Goal: Information Seeking & Learning: Find specific fact

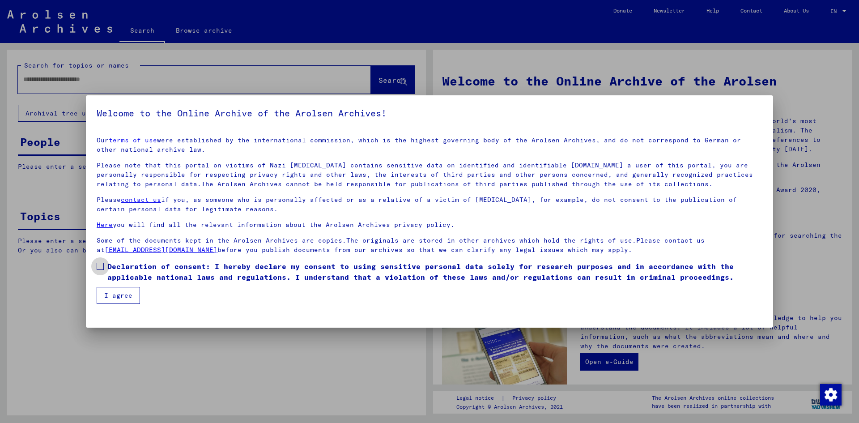
click at [99, 265] on span at bounding box center [100, 266] width 7 height 7
click at [126, 296] on button "I agree" at bounding box center [118, 295] width 43 height 17
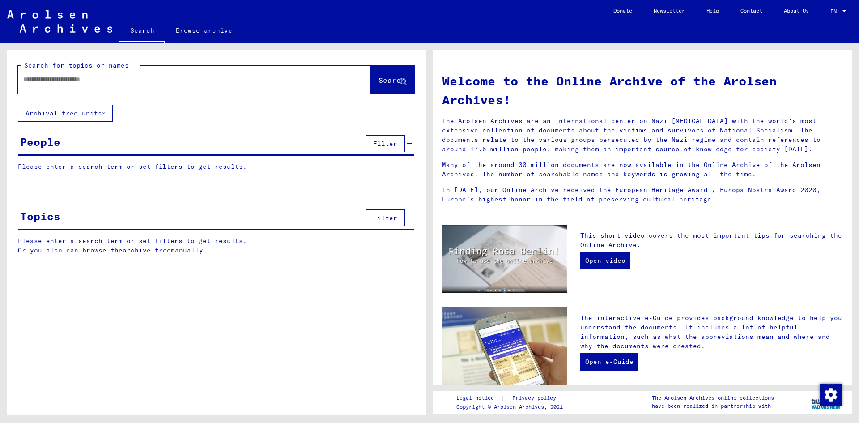
click at [35, 75] on input "text" at bounding box center [183, 79] width 321 height 9
paste input "**********"
click at [392, 70] on button "Search" at bounding box center [393, 80] width 44 height 28
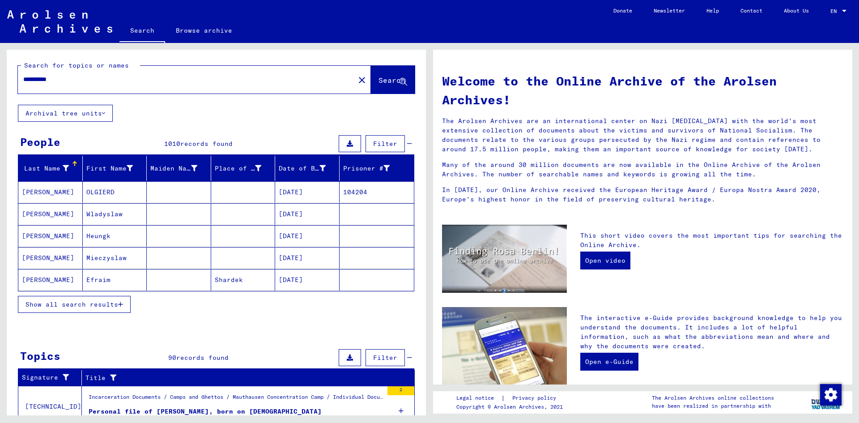
click at [89, 82] on input "**********" at bounding box center [183, 79] width 321 height 9
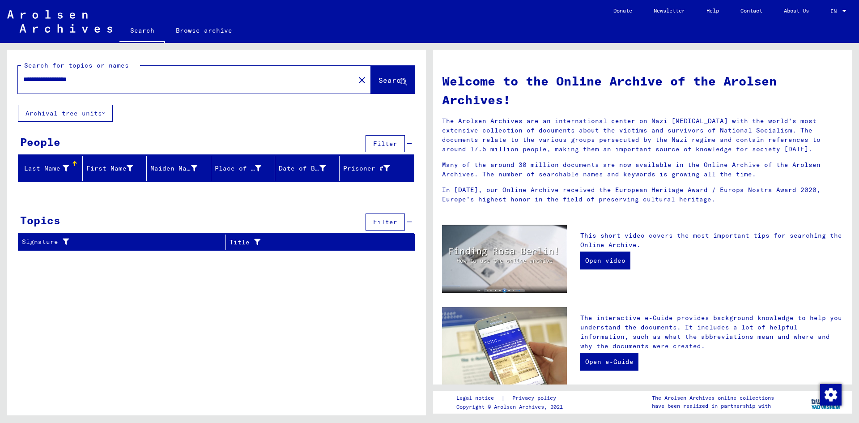
click at [73, 83] on input "**********" at bounding box center [183, 79] width 321 height 9
drag, startPoint x: 73, startPoint y: 83, endPoint x: 71, endPoint y: 87, distance: 4.8
click at [73, 83] on input "**********" at bounding box center [183, 79] width 321 height 9
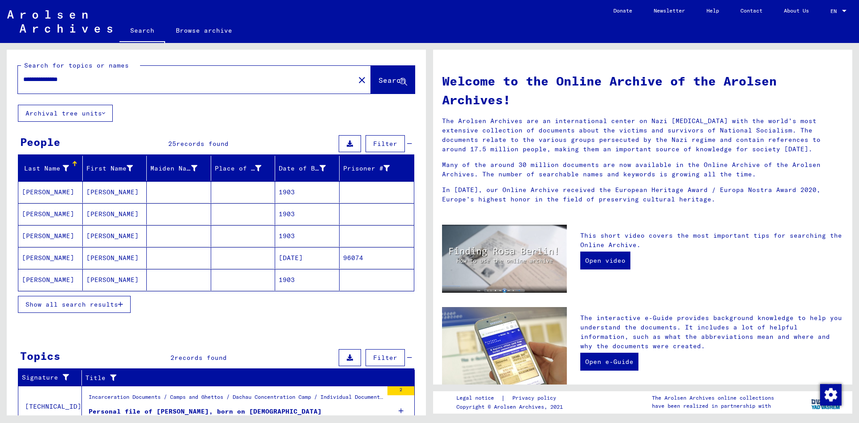
click at [122, 305] on icon "button" at bounding box center [120, 304] width 5 height 6
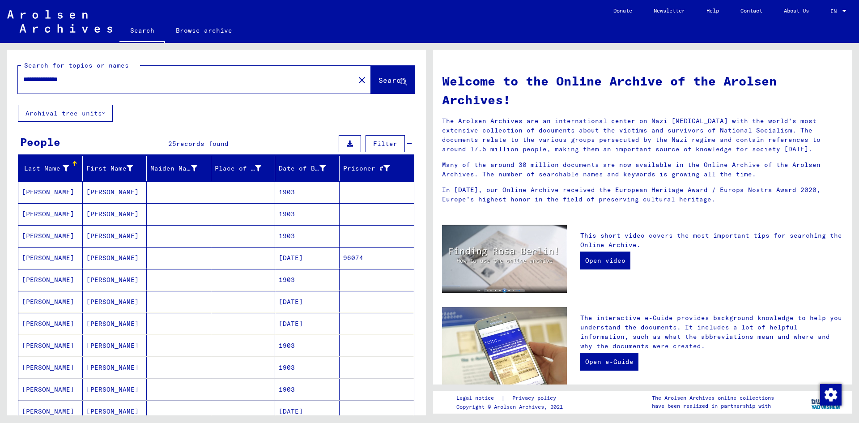
click at [110, 80] on input "**********" at bounding box center [183, 79] width 321 height 9
drag, startPoint x: 100, startPoint y: 80, endPoint x: 4, endPoint y: 84, distance: 96.3
click at [4, 84] on div "**********" at bounding box center [215, 229] width 430 height 372
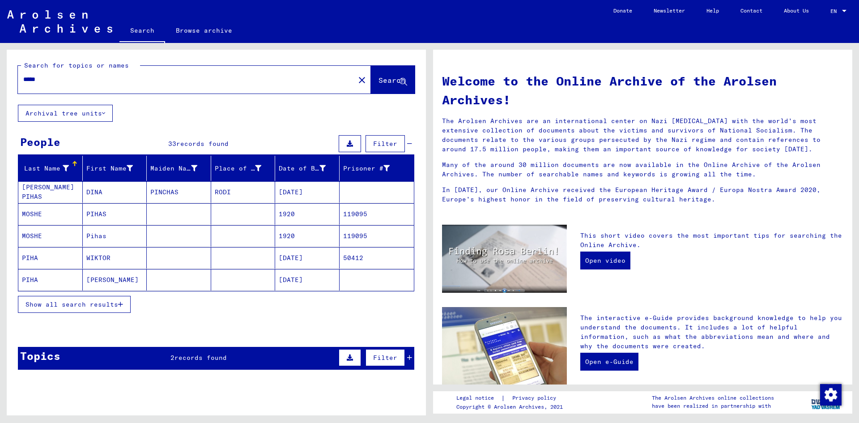
click at [115, 308] on button "Show all search results" at bounding box center [74, 304] width 113 height 17
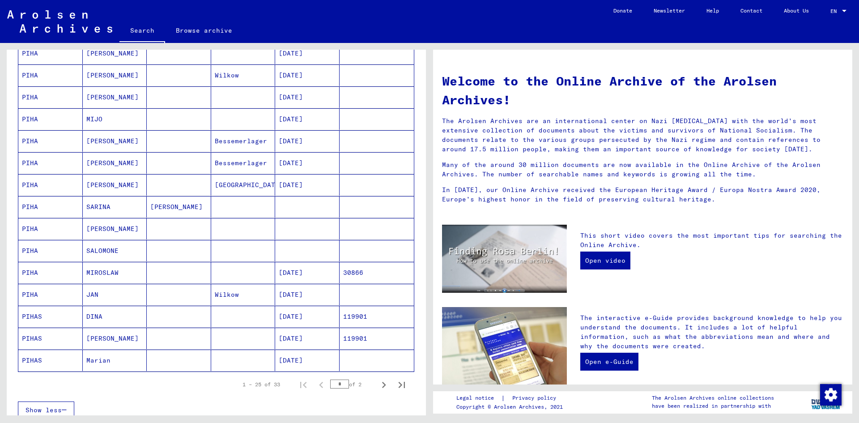
scroll to position [403, 0]
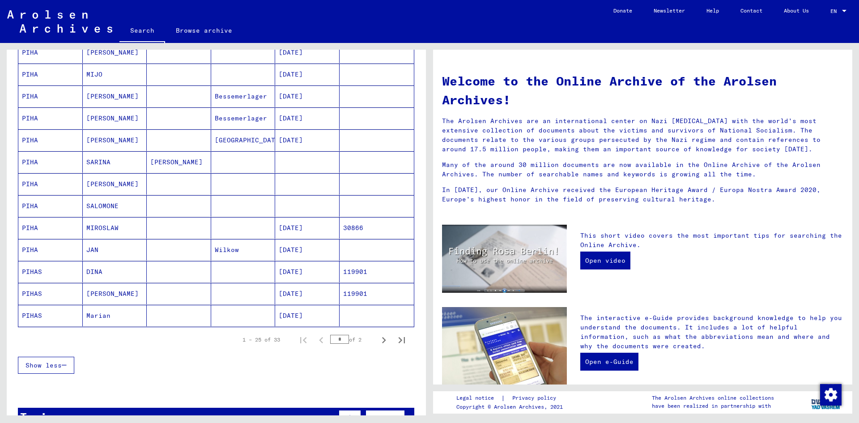
click at [128, 273] on mat-cell "DINA" at bounding box center [115, 271] width 64 height 21
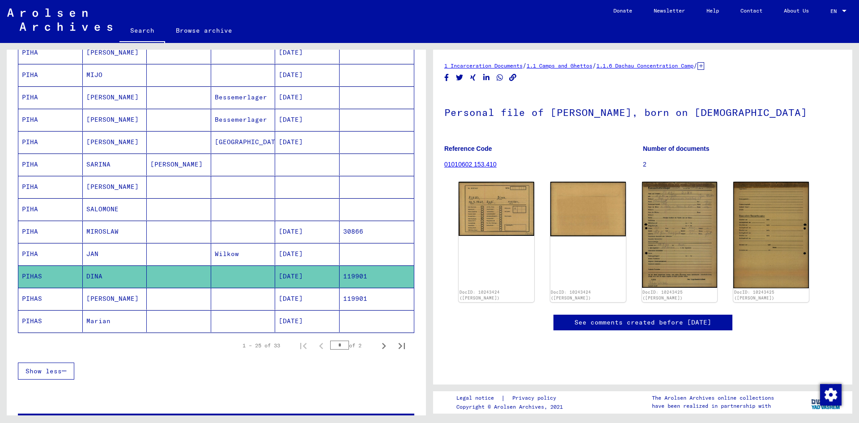
drag, startPoint x: 311, startPoint y: 299, endPoint x: 307, endPoint y: 302, distance: 4.6
click at [308, 302] on mat-cell "[DATE]" at bounding box center [307, 299] width 64 height 22
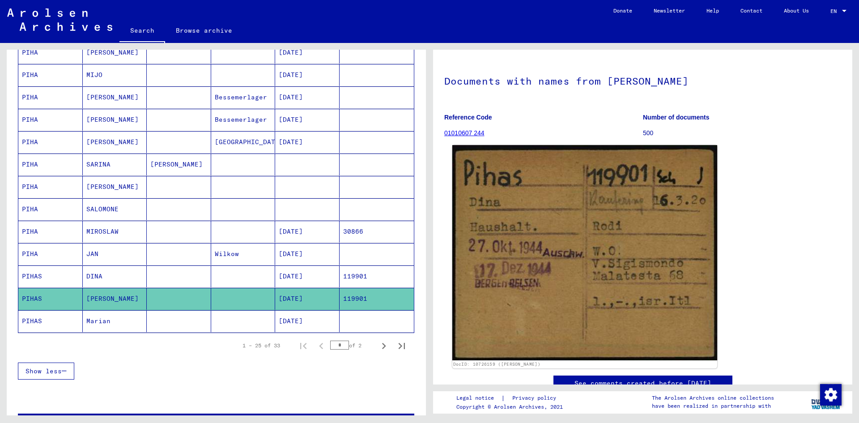
scroll to position [45, 0]
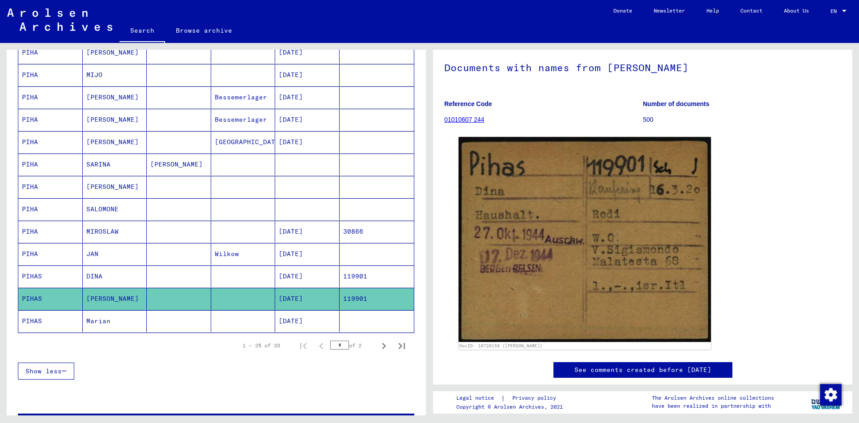
click at [358, 279] on mat-cell "119901" at bounding box center [377, 276] width 75 height 22
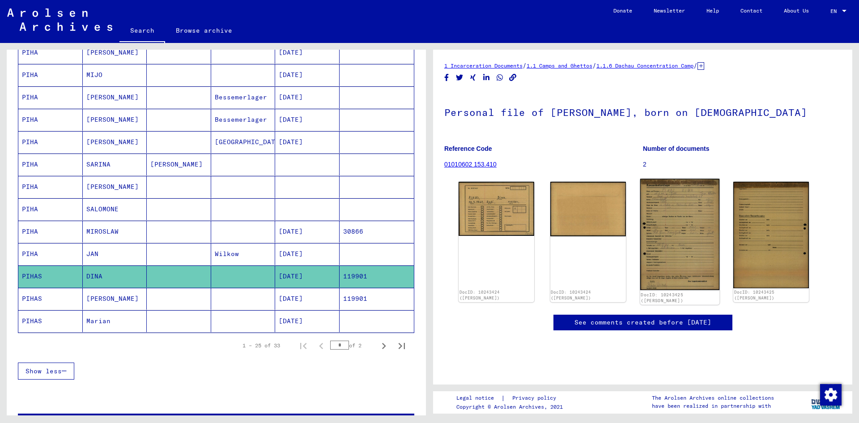
click at [667, 229] on img at bounding box center [679, 234] width 79 height 111
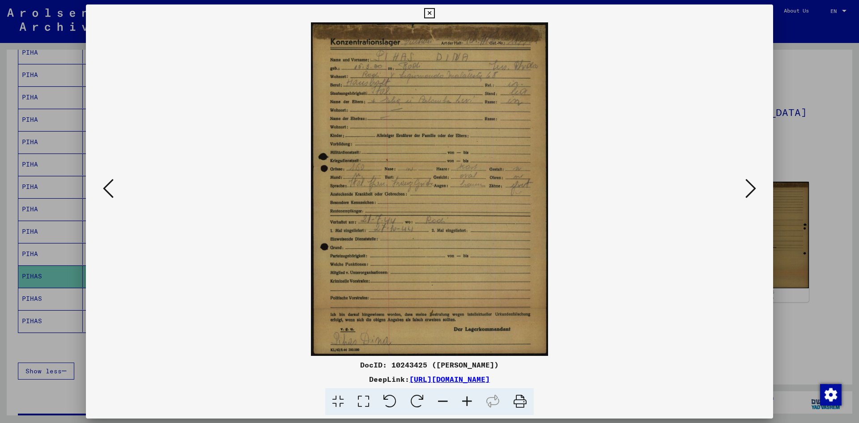
click at [429, 15] on icon at bounding box center [429, 13] width 10 height 11
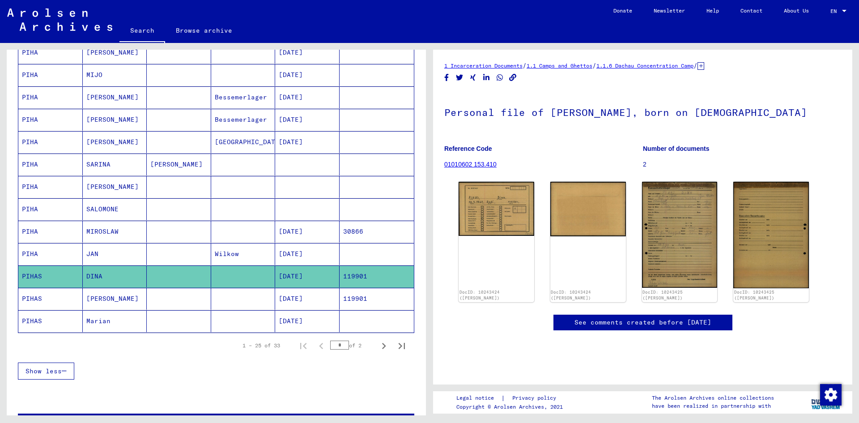
click at [293, 300] on mat-cell "[DATE]" at bounding box center [307, 299] width 64 height 22
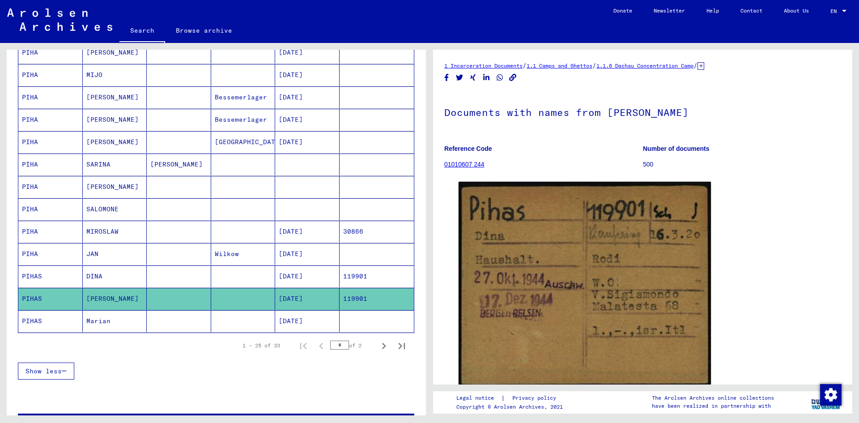
click at [292, 279] on mat-cell "[DATE]" at bounding box center [307, 276] width 64 height 22
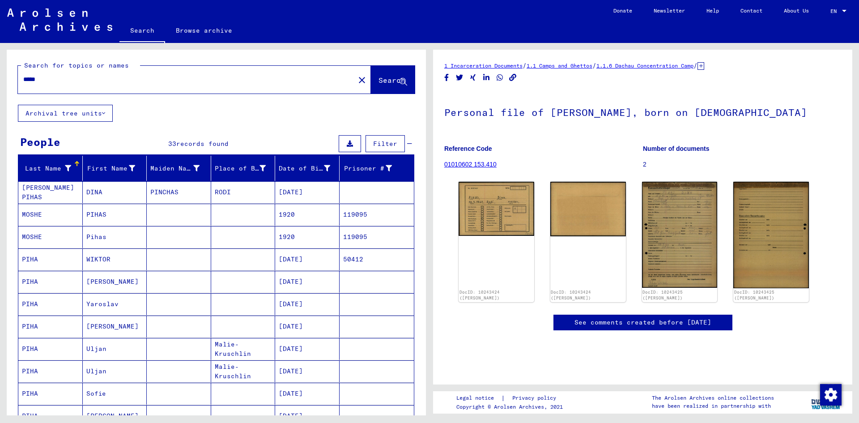
click at [106, 81] on input "*****" at bounding box center [186, 79] width 326 height 9
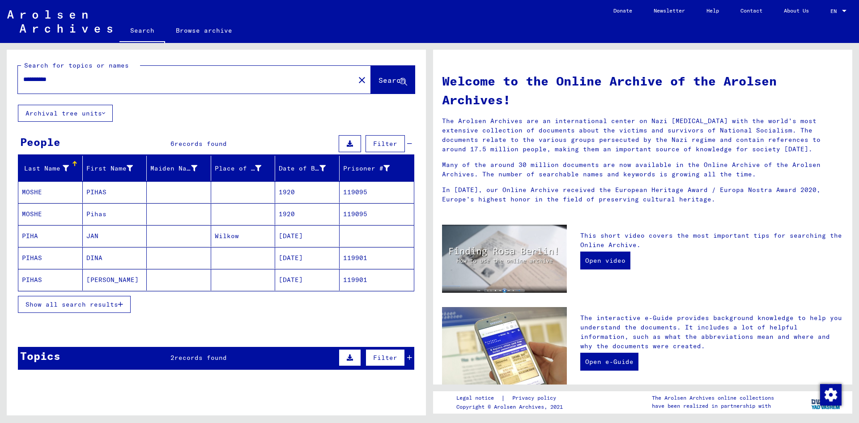
drag, startPoint x: 64, startPoint y: 77, endPoint x: 20, endPoint y: 101, distance: 49.7
click at [20, 85] on div "**********" at bounding box center [181, 79] width 326 height 20
click at [125, 308] on button "Show all search results" at bounding box center [74, 304] width 113 height 17
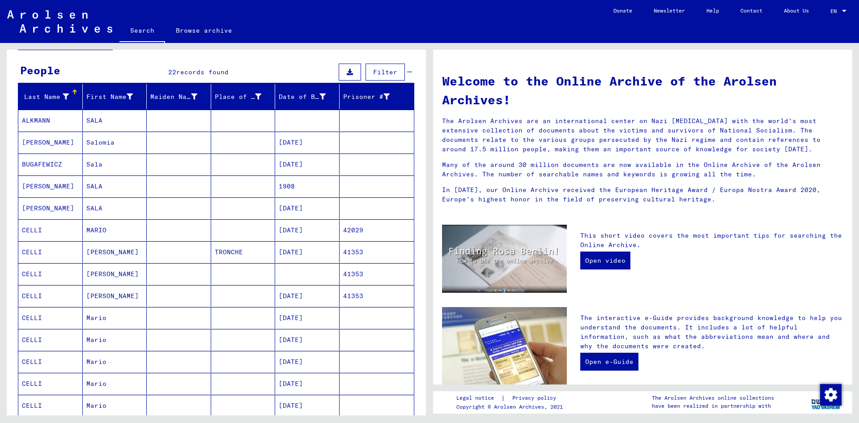
scroll to position [90, 0]
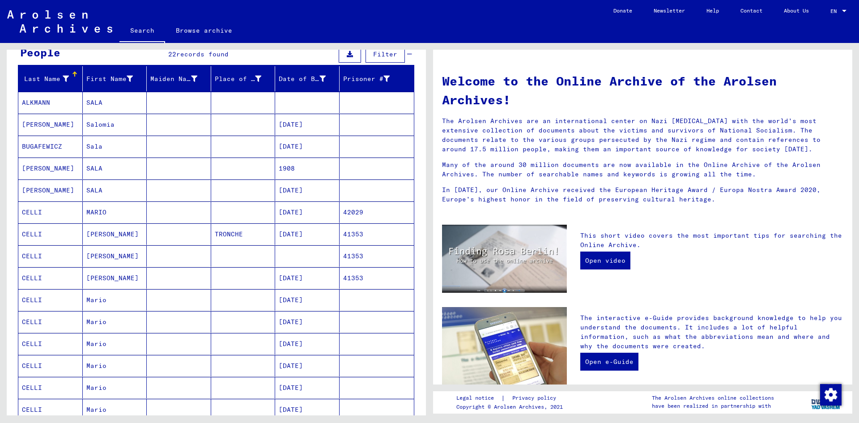
click at [300, 214] on mat-cell "[DATE]" at bounding box center [307, 211] width 64 height 21
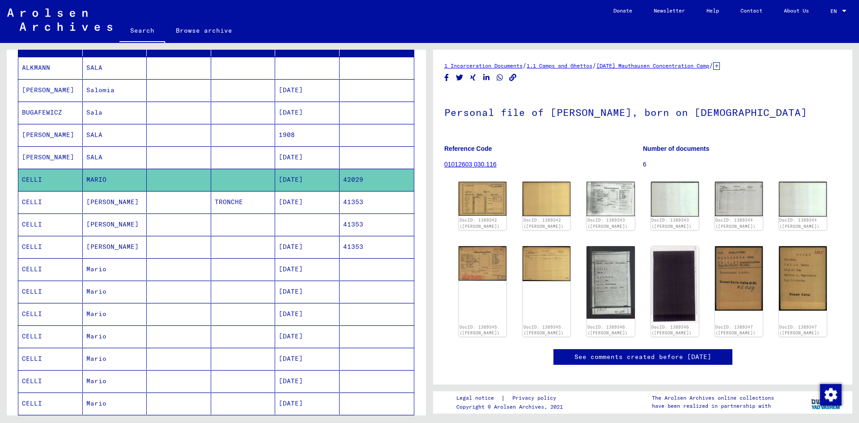
scroll to position [134, 0]
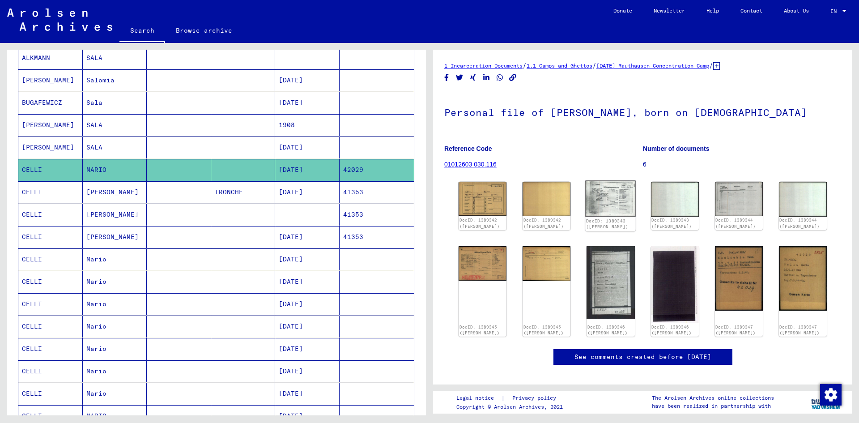
click at [606, 200] on img at bounding box center [611, 199] width 51 height 36
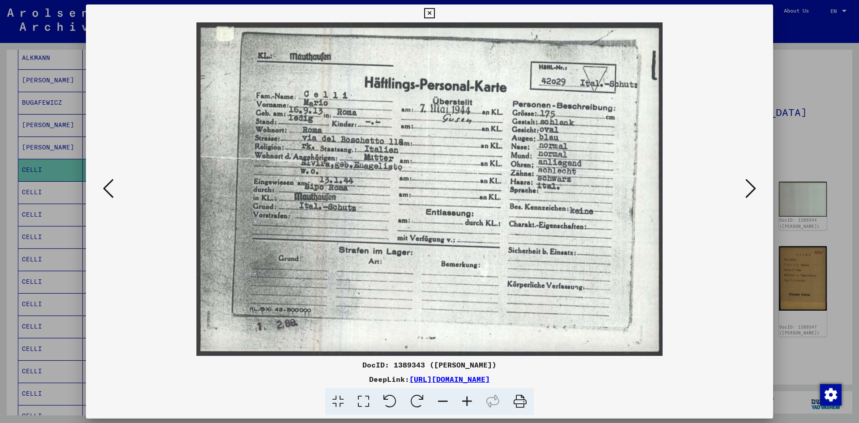
click at [743, 188] on button at bounding box center [751, 189] width 16 height 26
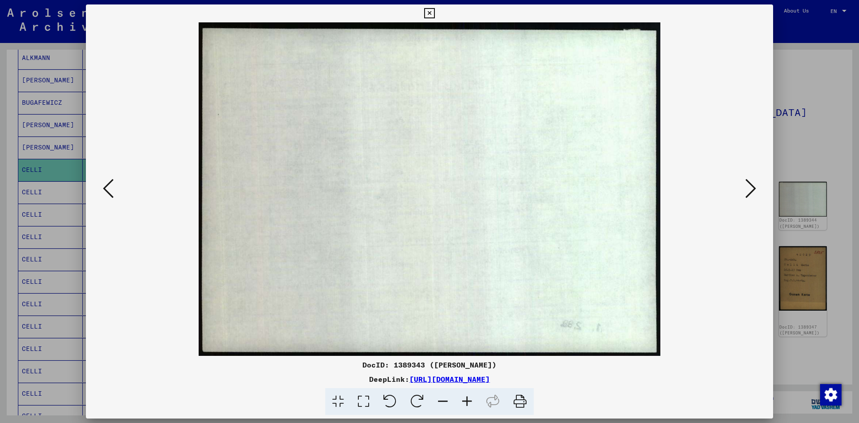
click at [743, 188] on button at bounding box center [751, 189] width 16 height 26
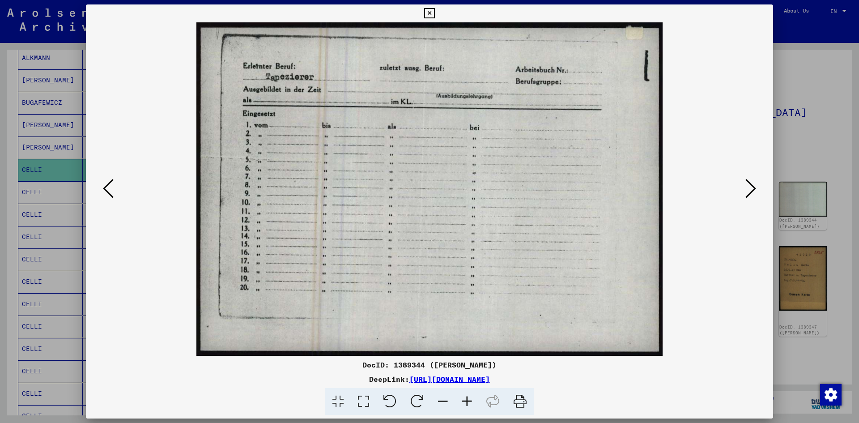
click at [743, 188] on button at bounding box center [751, 189] width 16 height 26
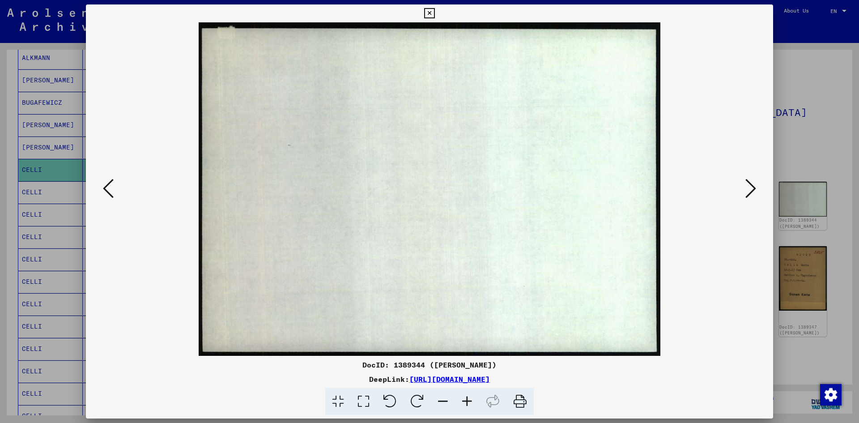
click at [743, 188] on button at bounding box center [751, 189] width 16 height 26
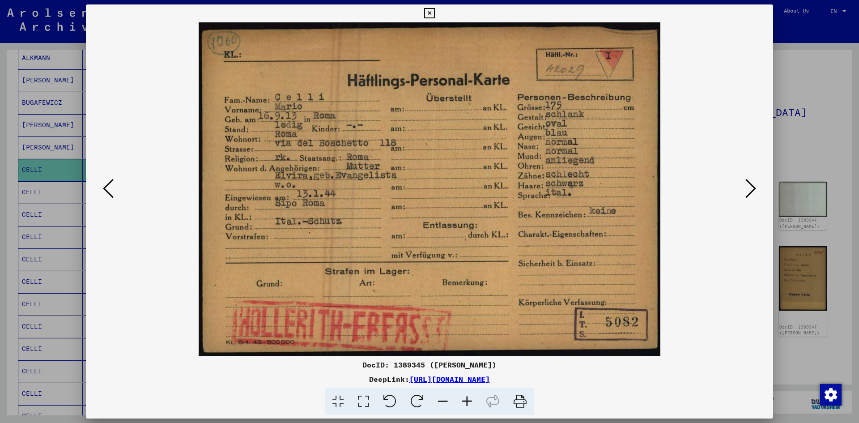
click at [743, 188] on button at bounding box center [751, 189] width 16 height 26
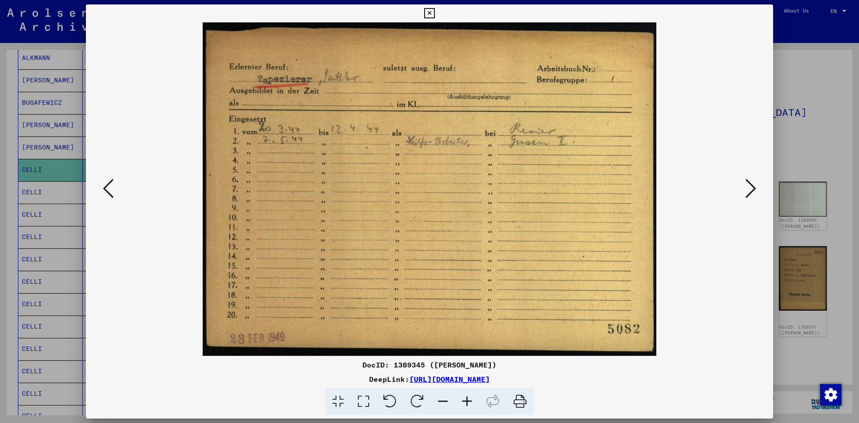
click at [743, 188] on button at bounding box center [751, 189] width 16 height 26
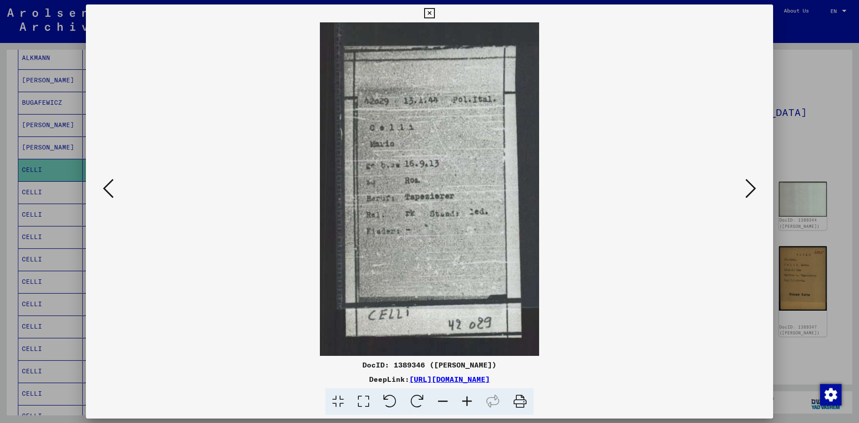
click at [743, 188] on button at bounding box center [751, 189] width 16 height 26
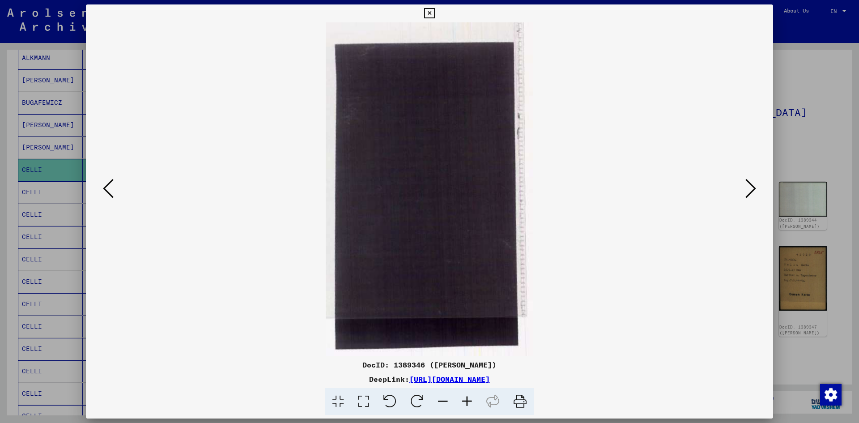
click at [743, 188] on button at bounding box center [751, 189] width 16 height 26
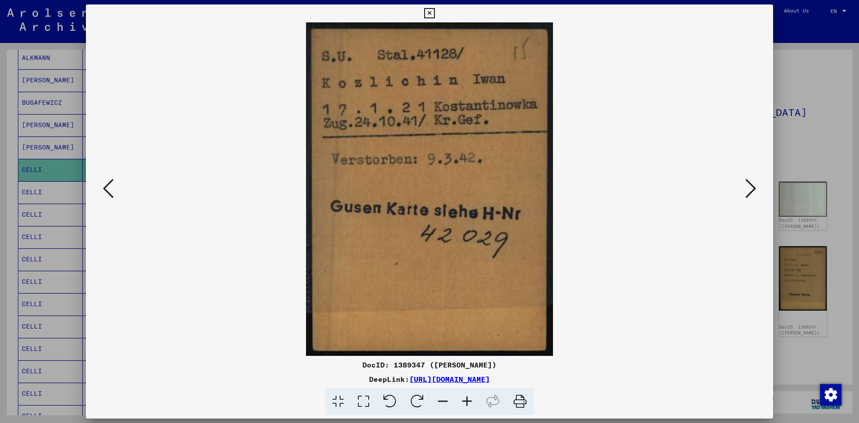
click at [743, 188] on button at bounding box center [751, 189] width 16 height 26
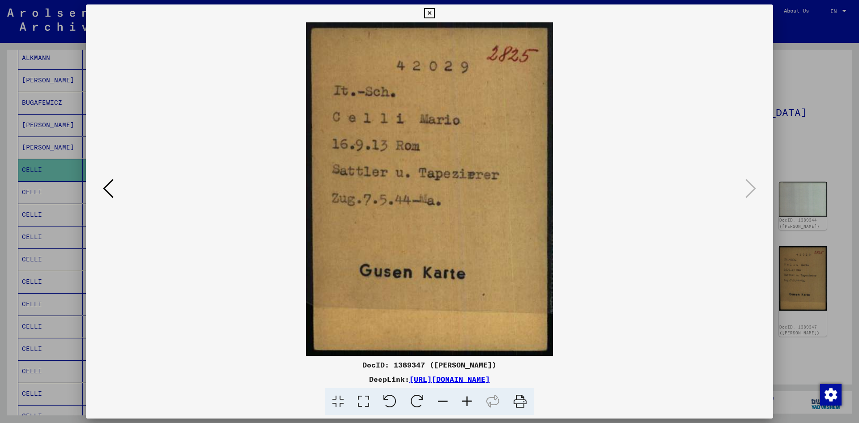
click at [108, 190] on icon at bounding box center [108, 188] width 11 height 21
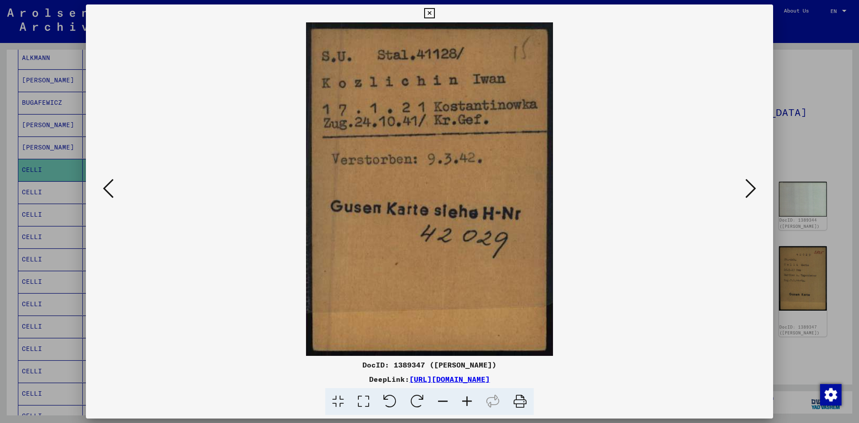
click at [108, 190] on icon at bounding box center [108, 188] width 11 height 21
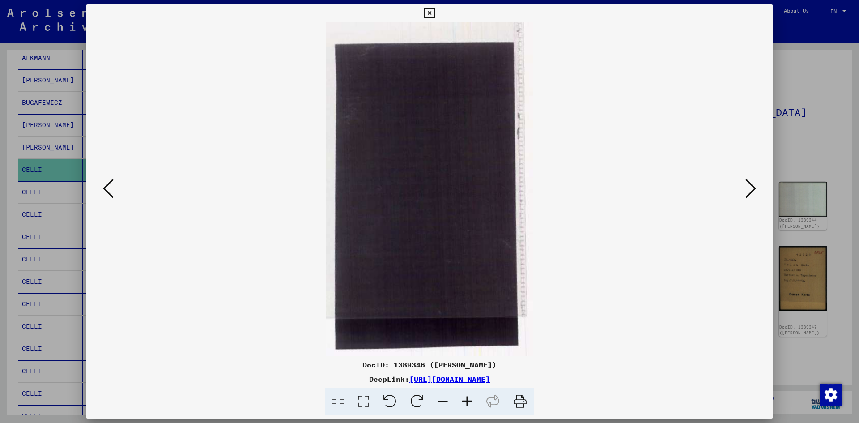
click at [108, 190] on icon at bounding box center [108, 188] width 11 height 21
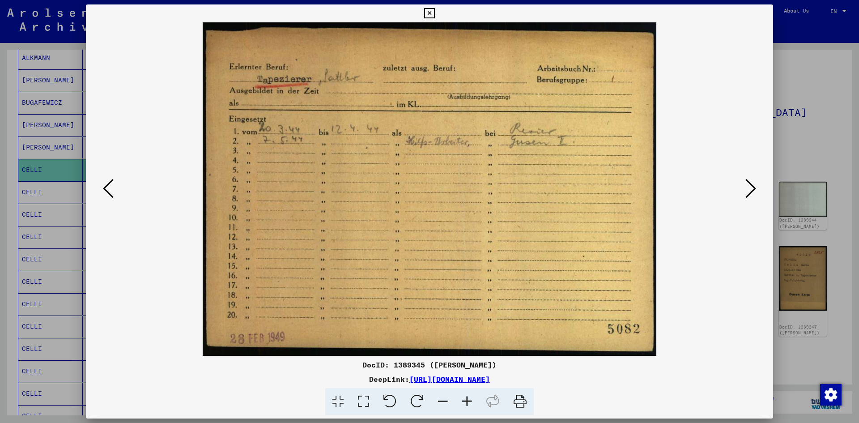
click at [108, 190] on icon at bounding box center [108, 188] width 11 height 21
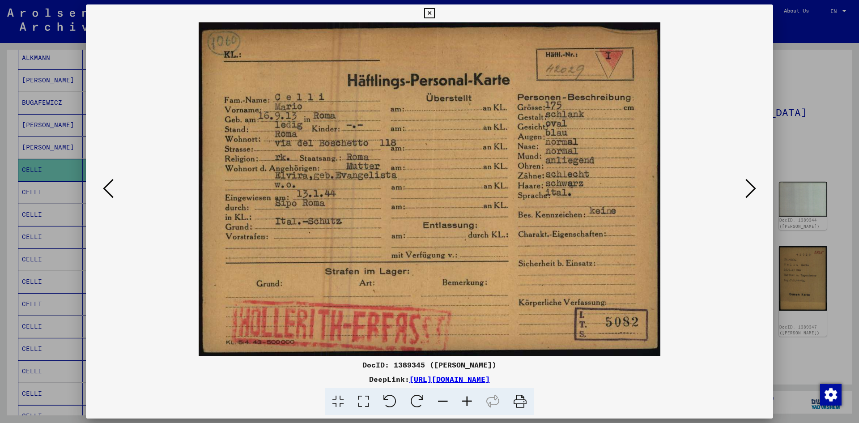
click at [108, 190] on icon at bounding box center [108, 188] width 11 height 21
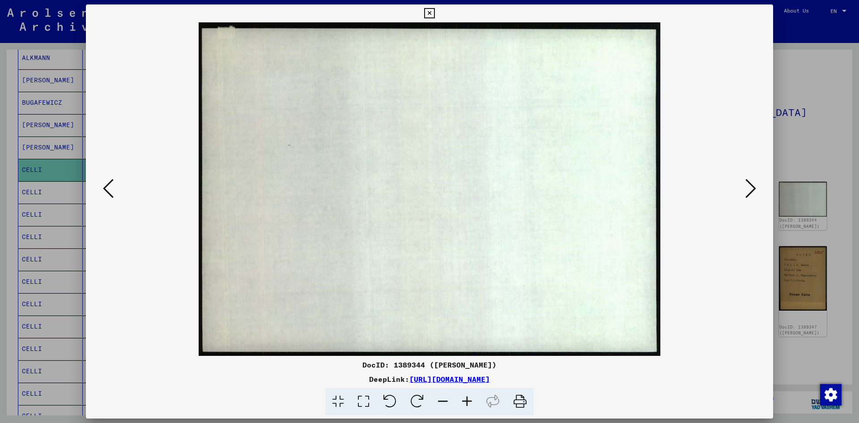
click at [108, 190] on icon at bounding box center [108, 188] width 11 height 21
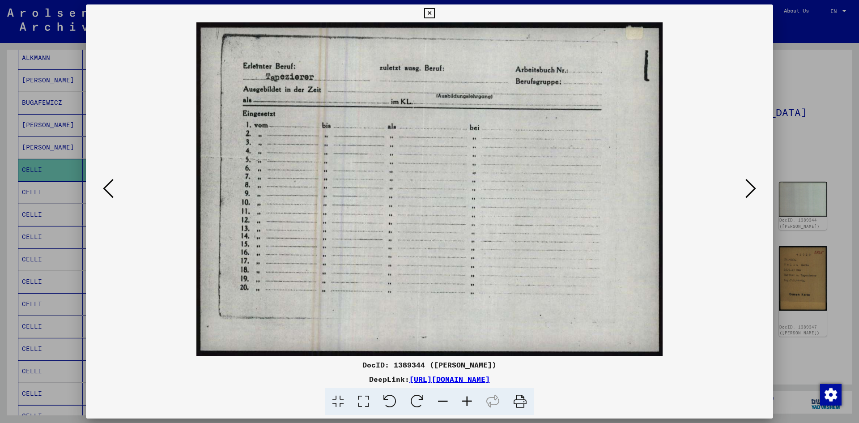
click at [108, 190] on icon at bounding box center [108, 188] width 11 height 21
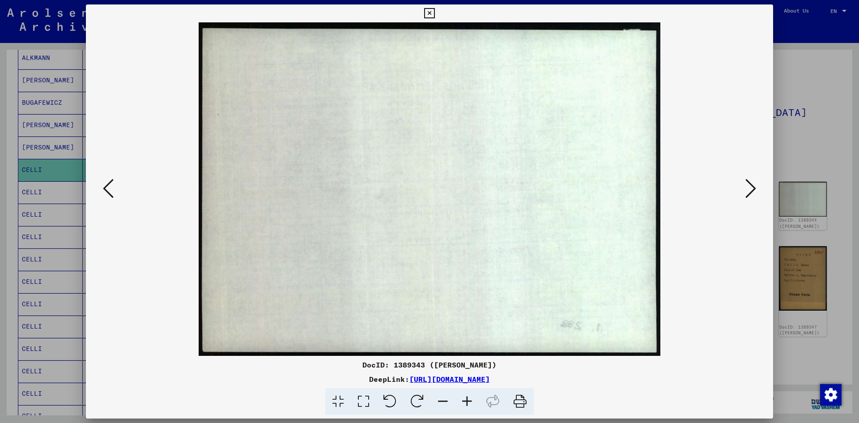
click at [108, 190] on icon at bounding box center [108, 188] width 11 height 21
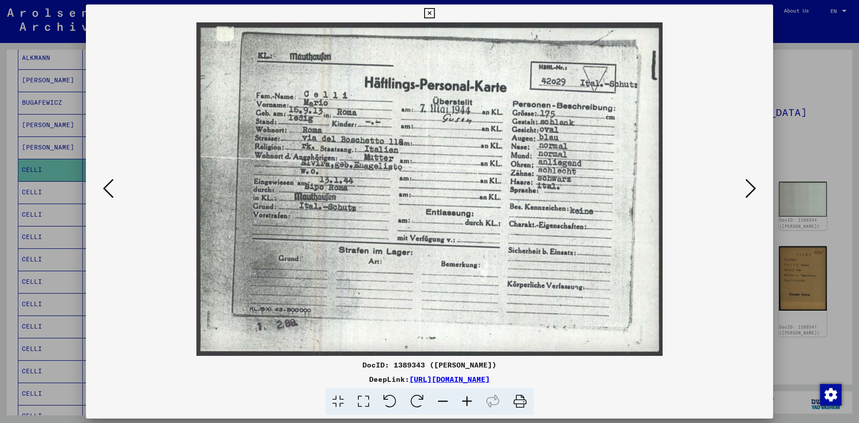
click at [108, 190] on icon at bounding box center [108, 188] width 11 height 21
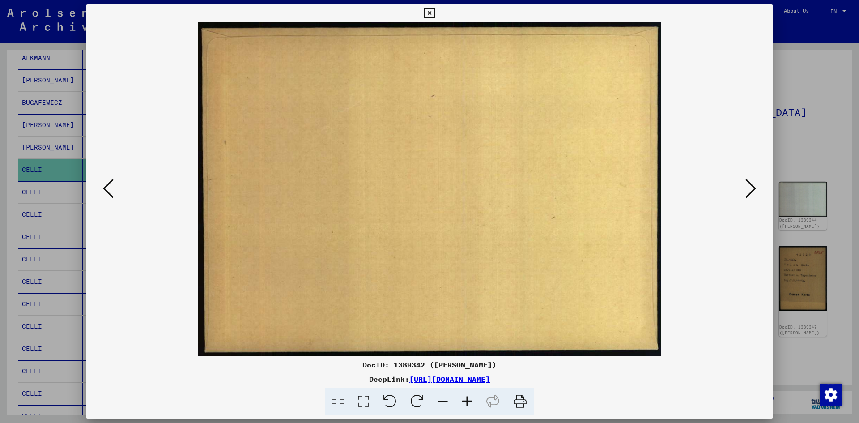
click at [430, 14] on icon at bounding box center [429, 13] width 10 height 11
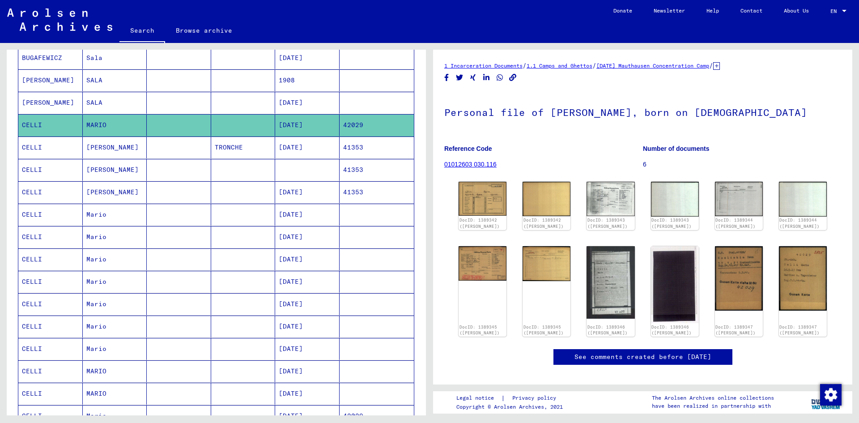
scroll to position [224, 0]
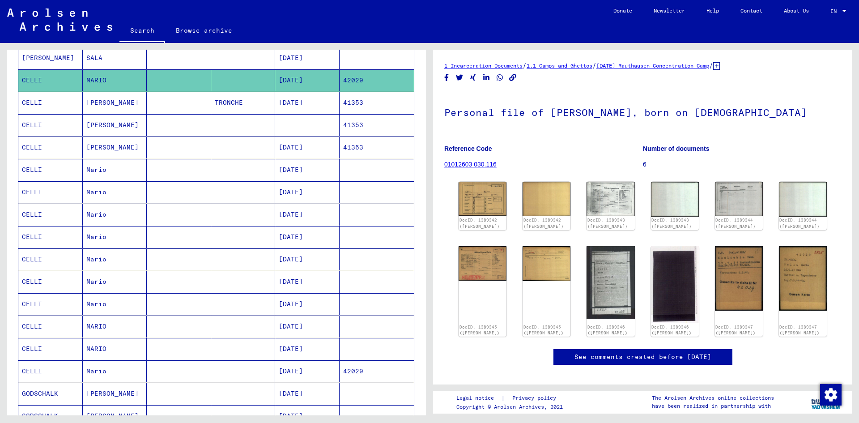
click at [316, 169] on mat-cell "[DATE]" at bounding box center [307, 170] width 64 height 22
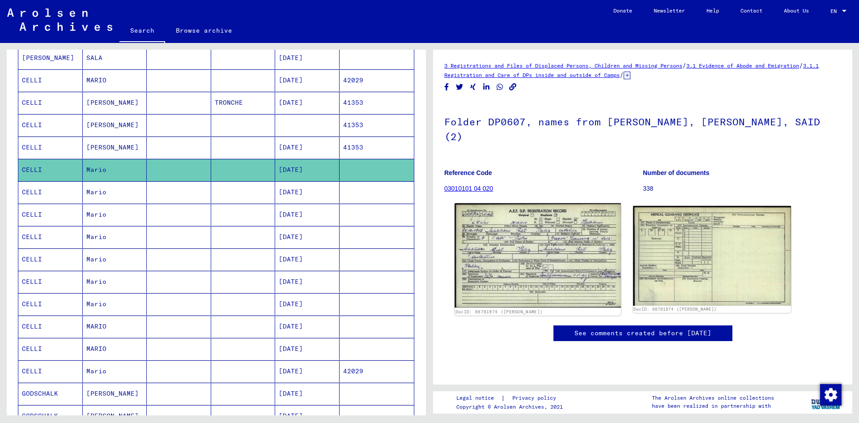
click at [525, 234] on img at bounding box center [538, 255] width 166 height 105
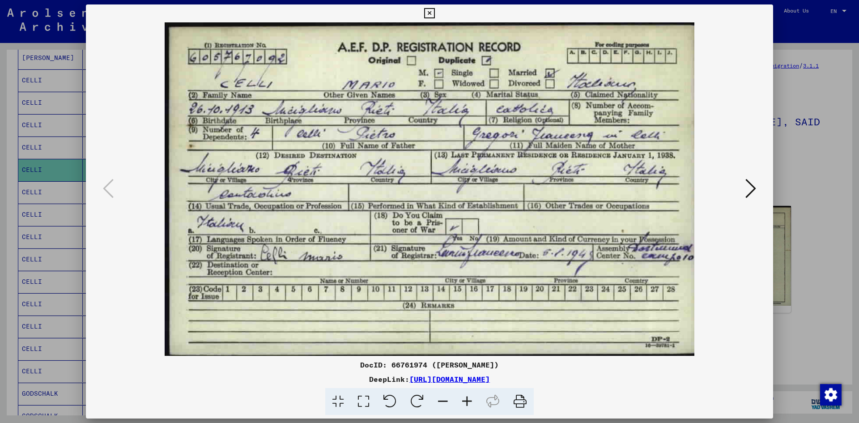
click at [754, 186] on icon at bounding box center [751, 188] width 11 height 21
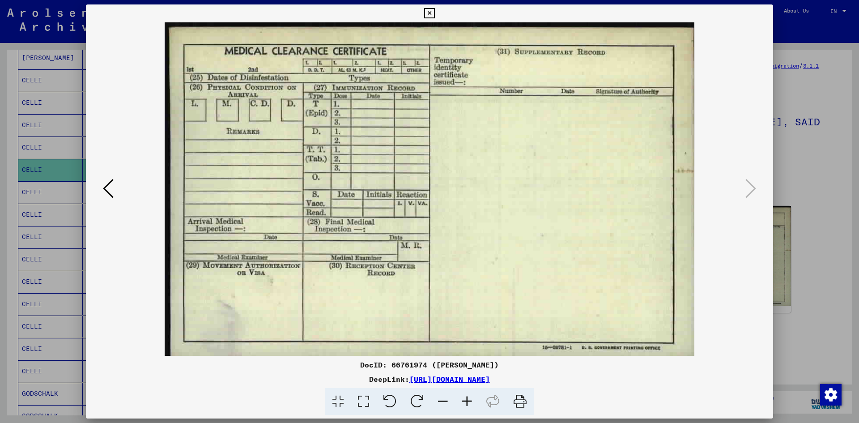
click at [428, 12] on icon at bounding box center [429, 13] width 10 height 11
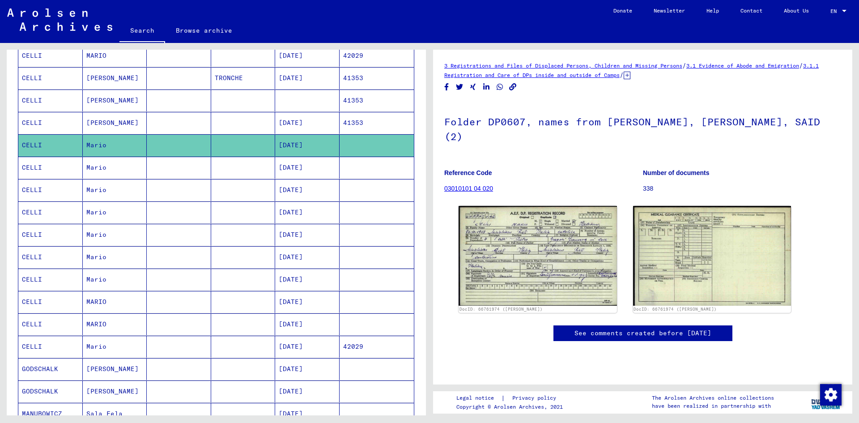
scroll to position [269, 0]
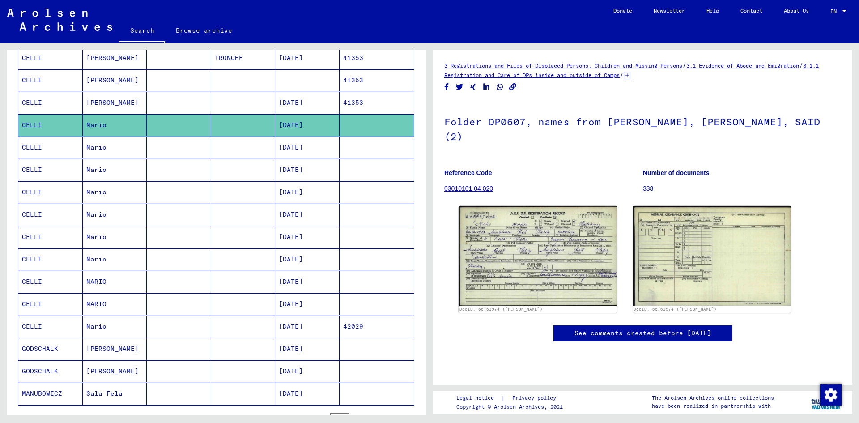
click at [291, 323] on mat-cell "[DATE]" at bounding box center [307, 327] width 64 height 22
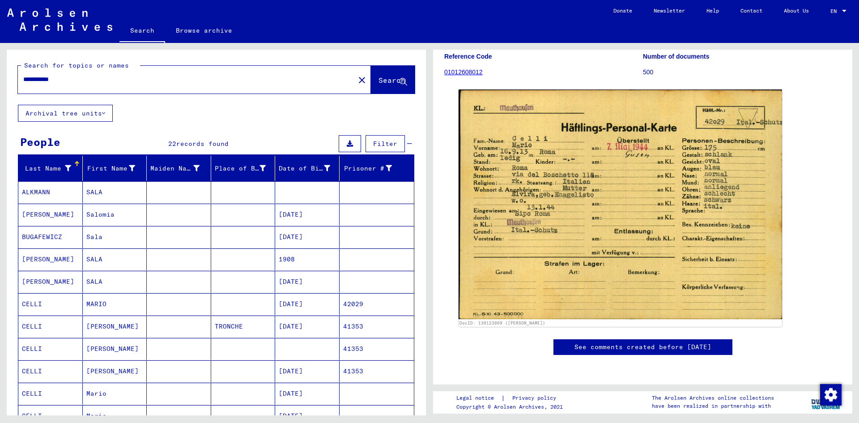
drag, startPoint x: 89, startPoint y: 85, endPoint x: 96, endPoint y: 85, distance: 6.7
click at [92, 85] on div "**********" at bounding box center [184, 79] width 332 height 20
click at [98, 76] on input "**********" at bounding box center [186, 79] width 326 height 9
type input "**********"
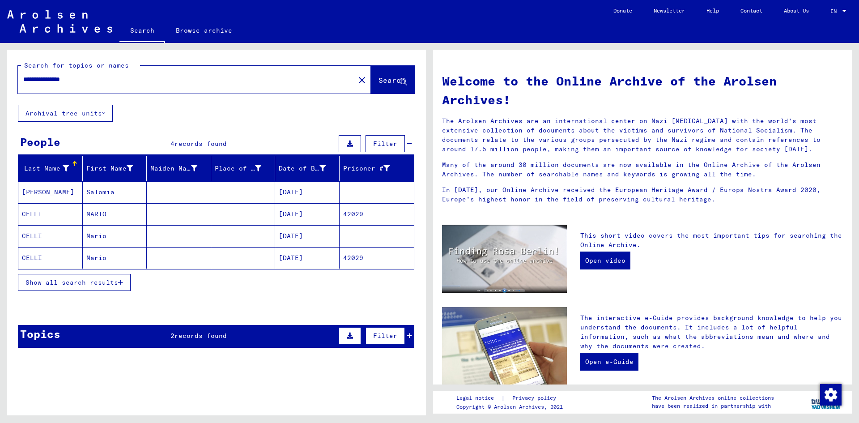
click at [292, 234] on mat-cell "[DATE]" at bounding box center [307, 235] width 64 height 21
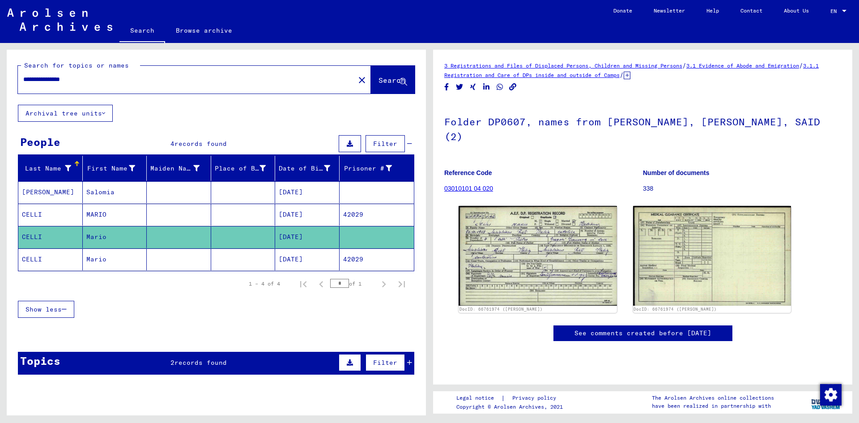
click at [291, 215] on mat-cell "[DATE]" at bounding box center [307, 215] width 64 height 22
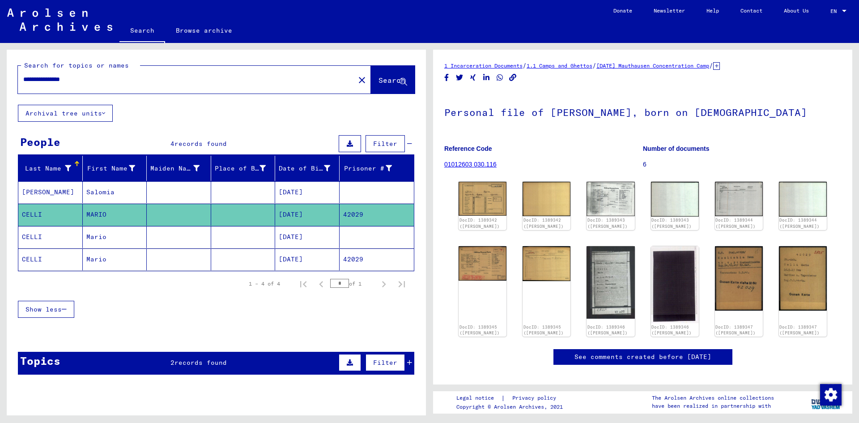
click at [380, 77] on span "Search" at bounding box center [392, 80] width 27 height 9
